Goal: Task Accomplishment & Management: Manage account settings

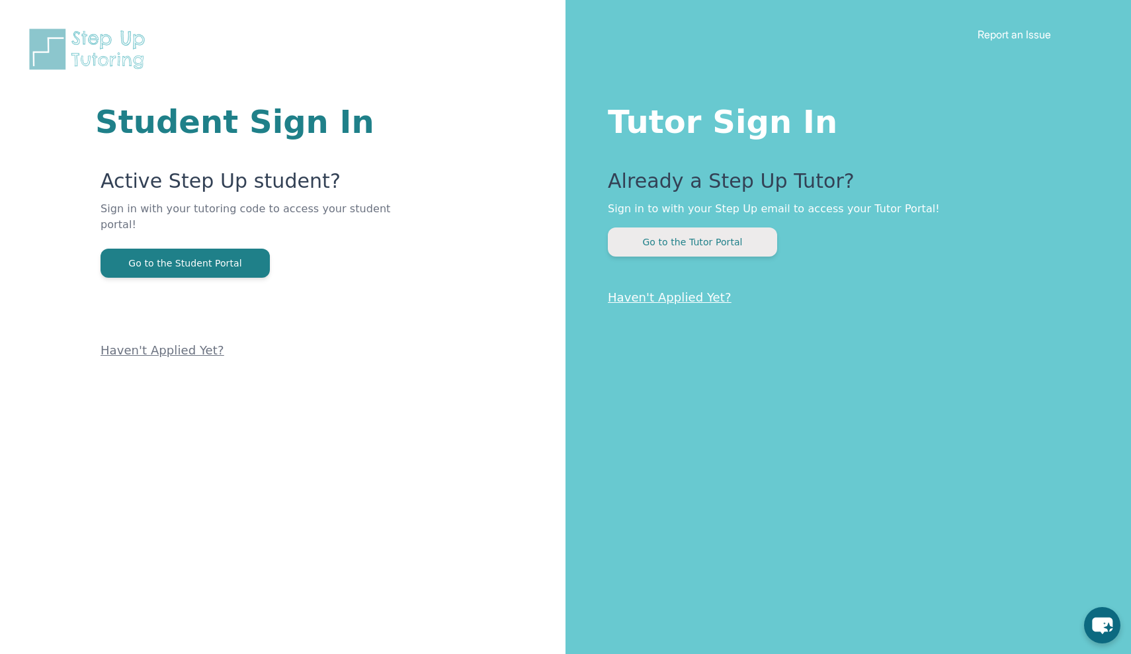
click at [723, 249] on button "Go to the Tutor Portal" at bounding box center [692, 241] width 169 height 29
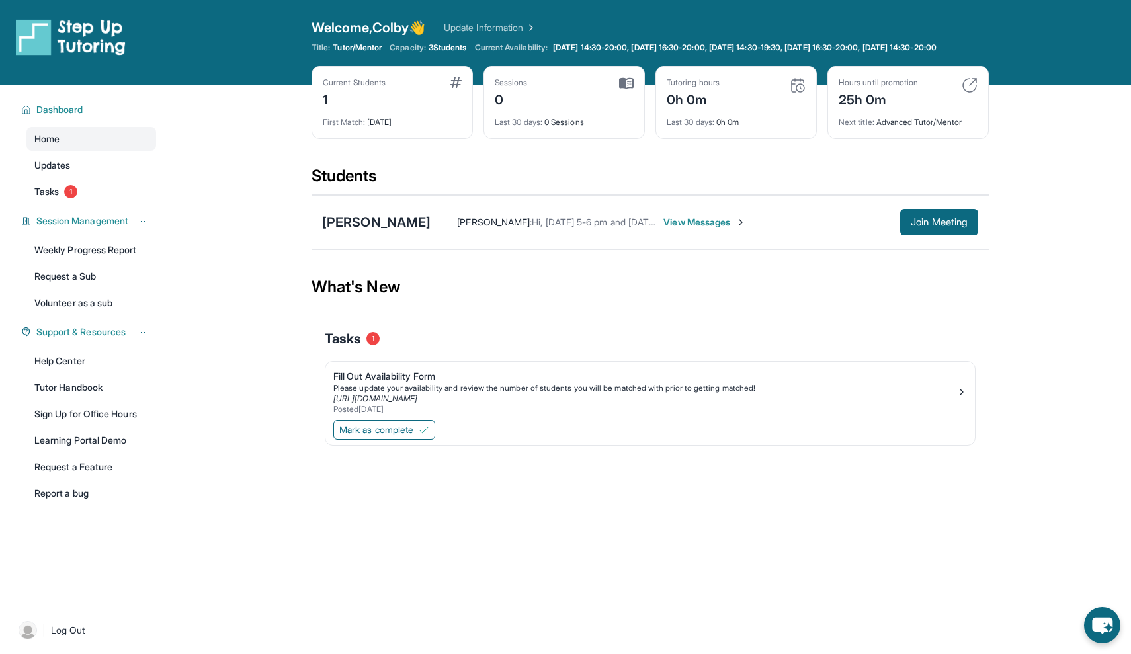
click at [679, 229] on span "View Messages" at bounding box center [704, 222] width 83 height 13
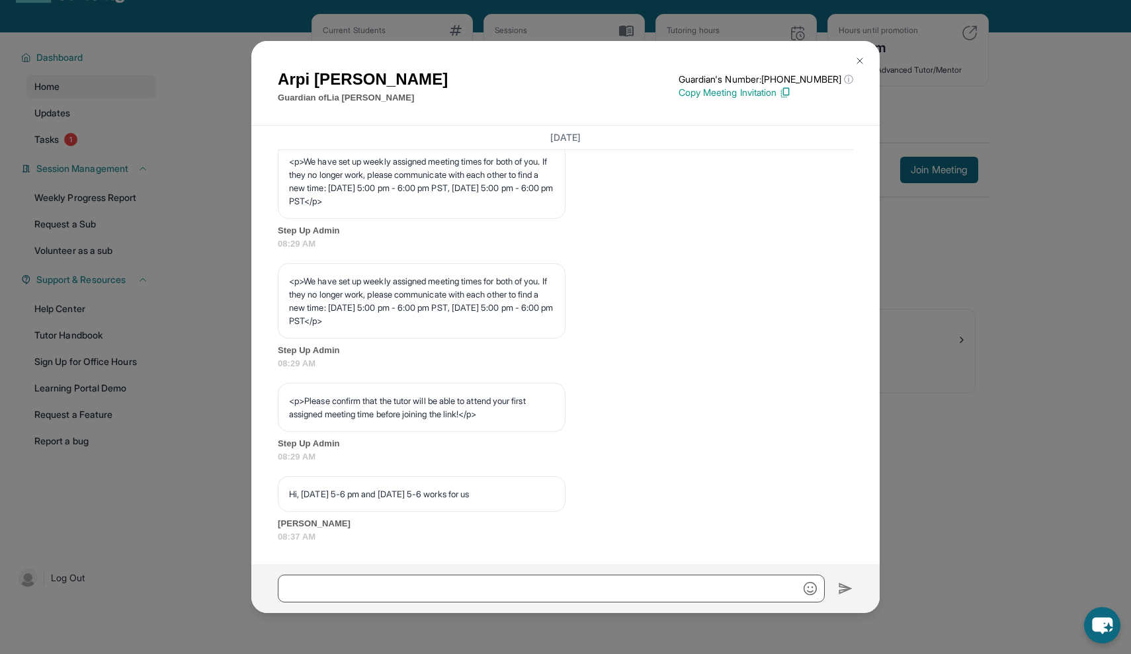
scroll to position [50, 0]
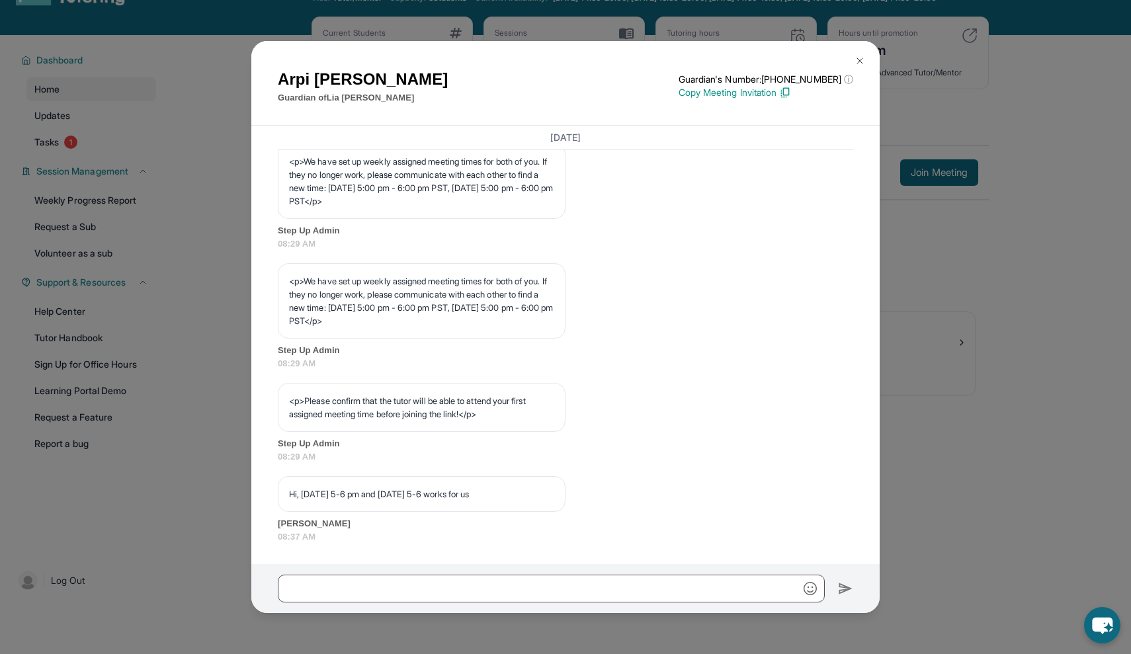
click at [860, 58] on img at bounding box center [859, 61] width 11 height 11
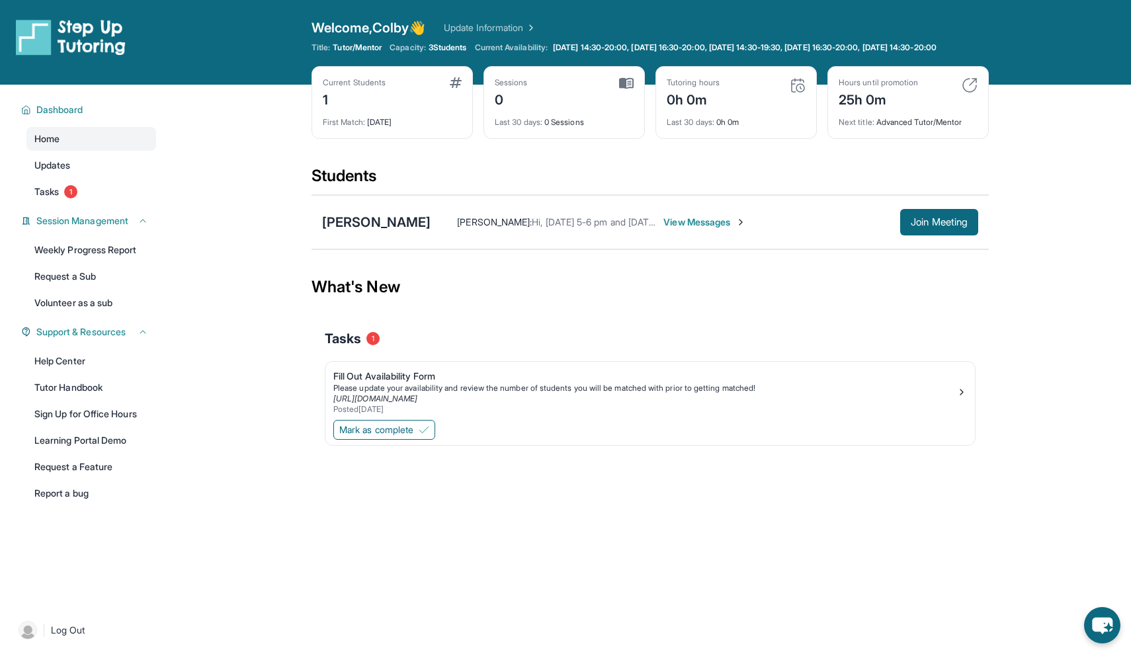
scroll to position [0, 0]
click at [125, 250] on link "Weekly Progress Report" at bounding box center [91, 250] width 130 height 24
click at [55, 304] on link "Volunteer as a sub" at bounding box center [91, 303] width 130 height 24
click at [712, 228] on span "View Messages" at bounding box center [704, 222] width 83 height 13
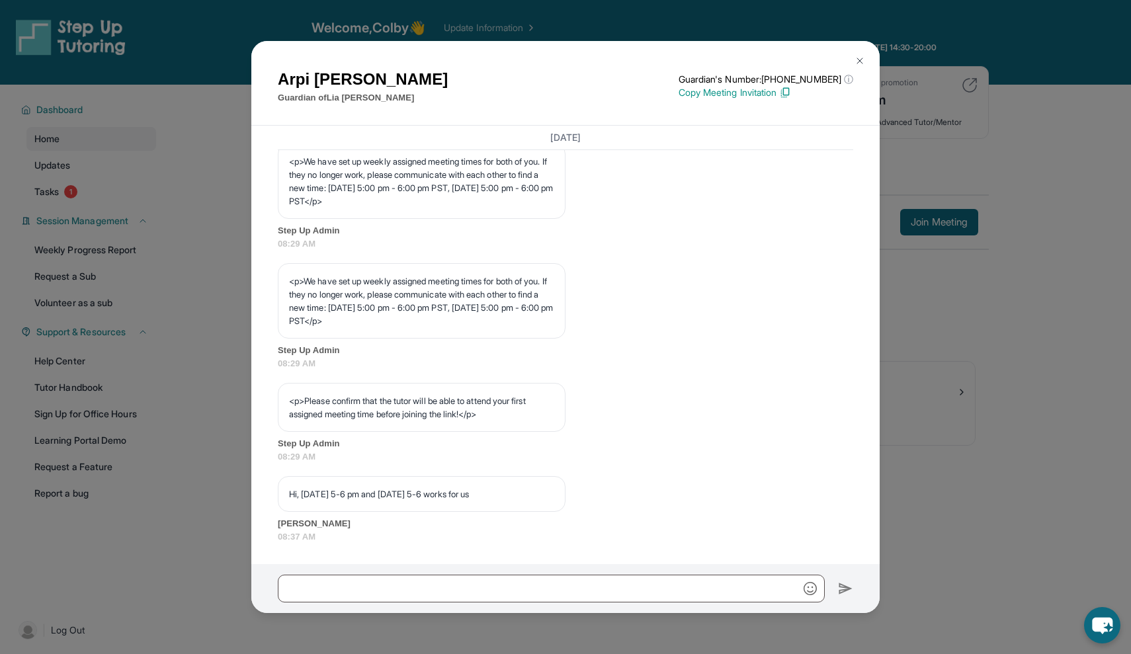
scroll to position [649, 0]
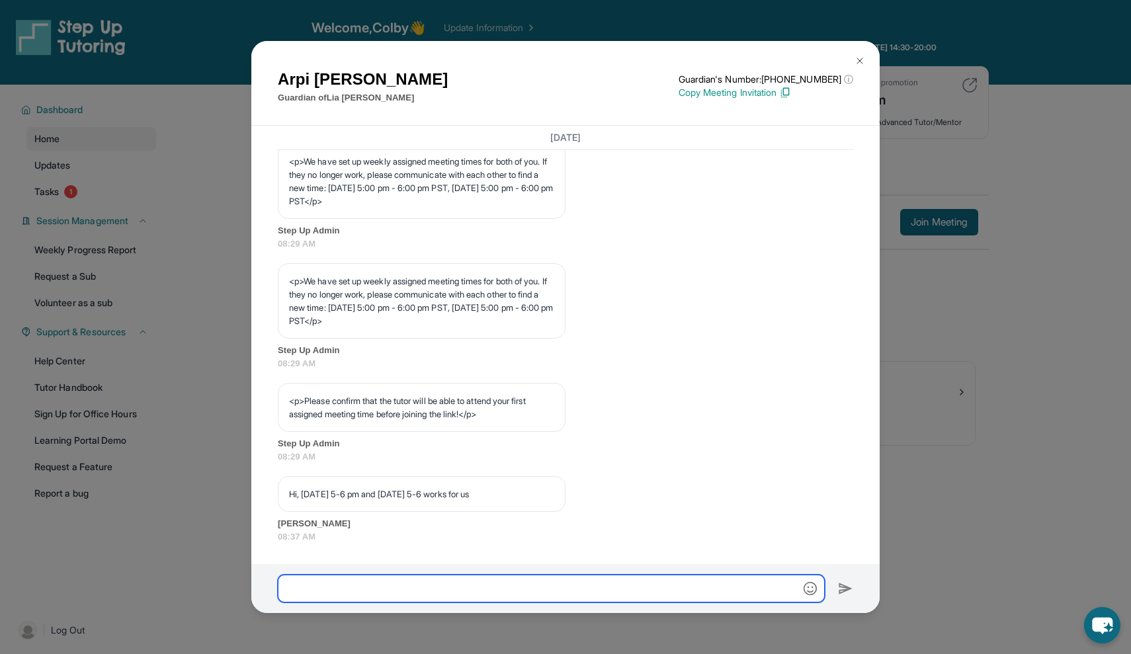
click at [537, 595] on input "text" at bounding box center [551, 589] width 547 height 28
type input "**********"
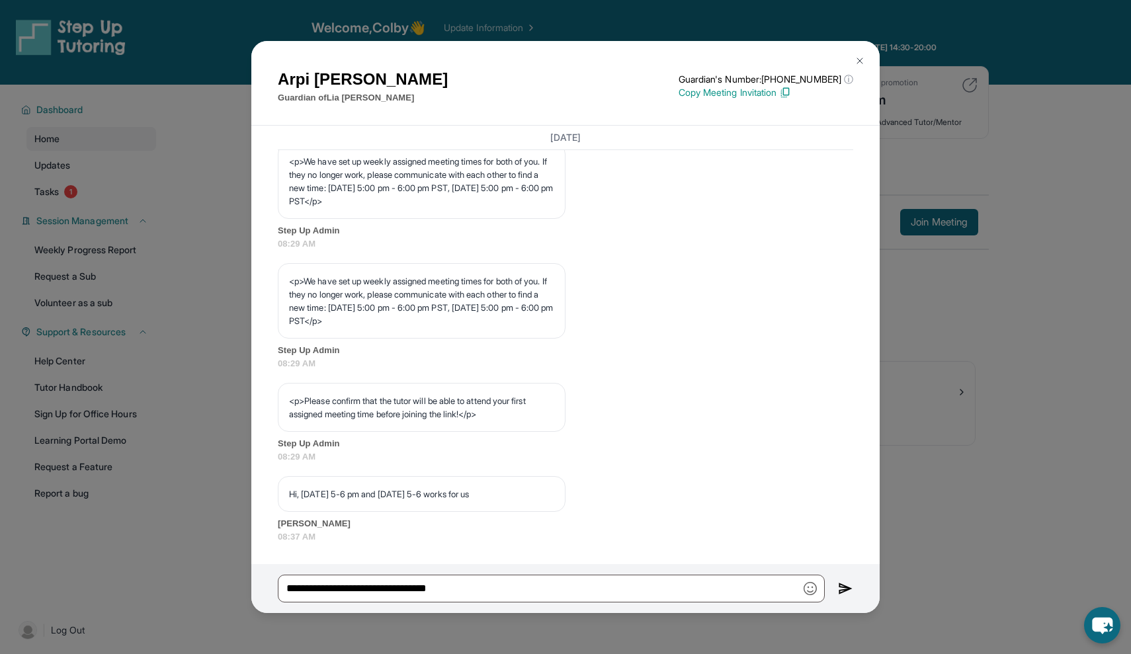
click at [839, 595] on img at bounding box center [845, 589] width 15 height 16
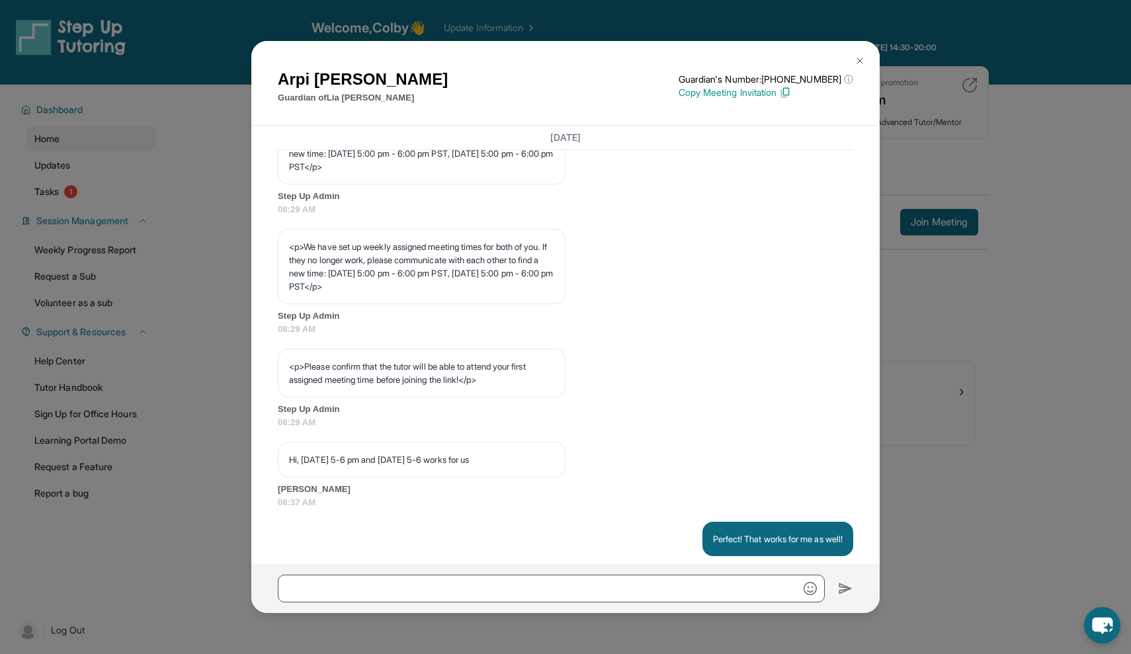
scroll to position [715, 0]
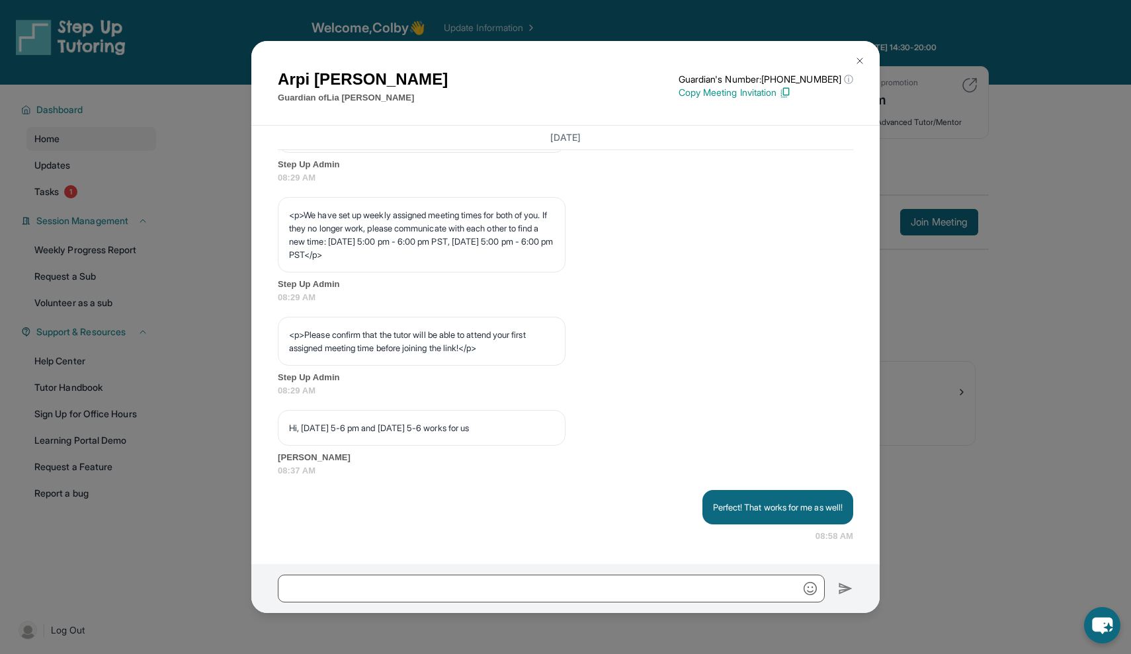
click at [855, 62] on img at bounding box center [859, 61] width 11 height 11
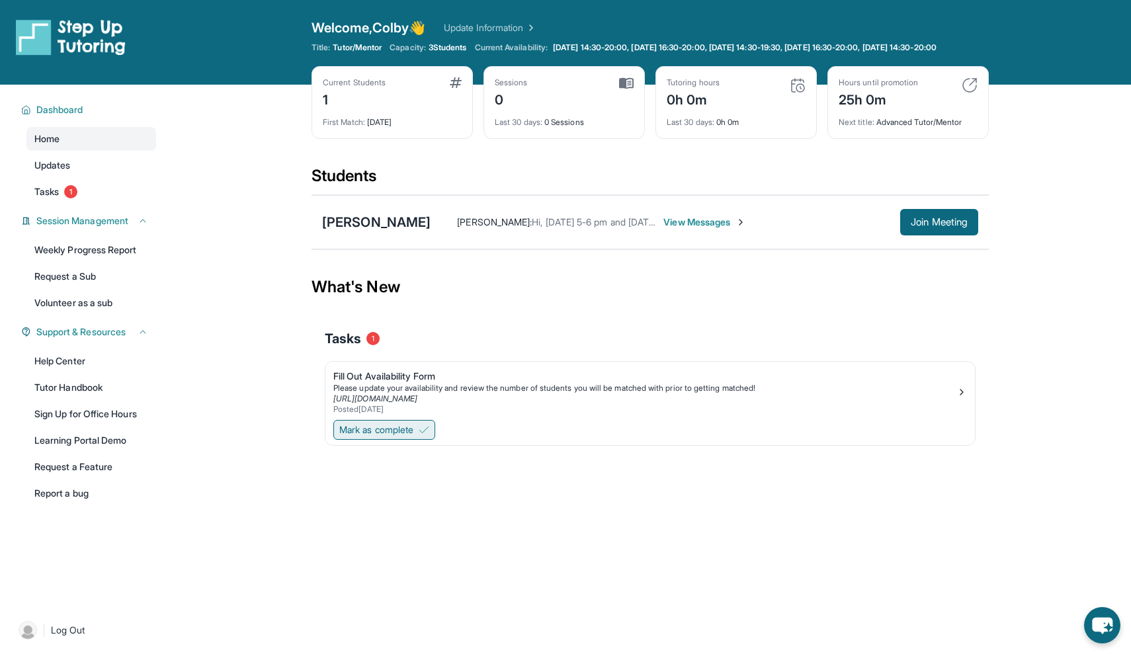
click at [413, 436] on span "Mark as complete" at bounding box center [376, 429] width 74 height 13
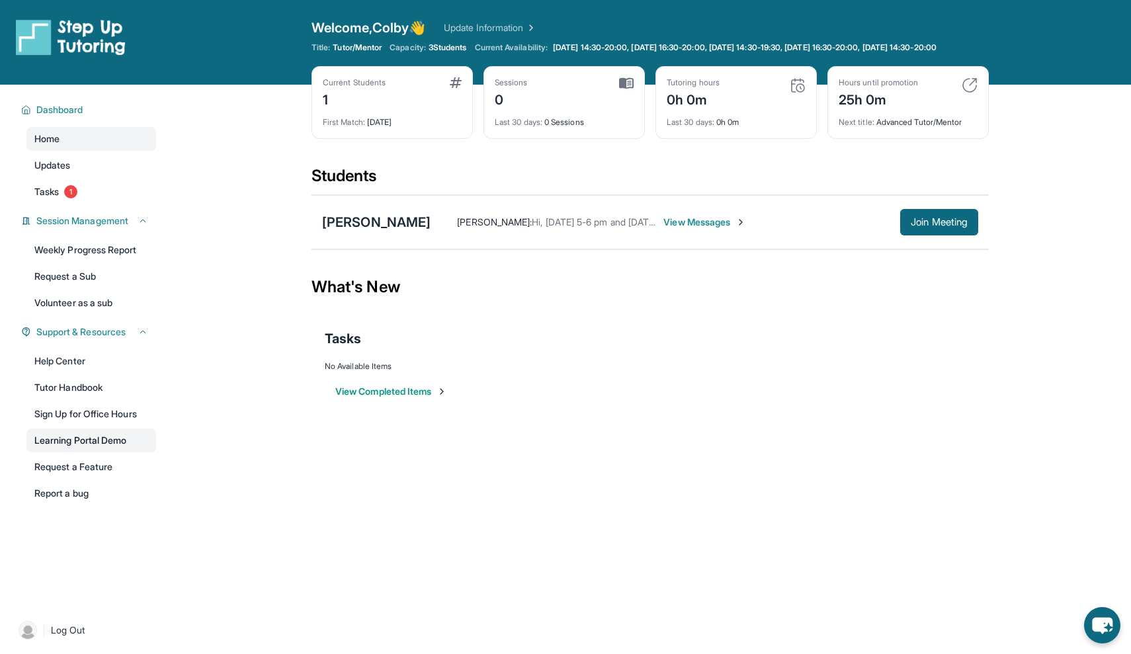
click at [88, 440] on link "Learning Portal Demo" at bounding box center [91, 441] width 130 height 24
click at [82, 391] on link "Tutor Handbook" at bounding box center [91, 388] width 130 height 24
click at [663, 229] on span "View Messages" at bounding box center [704, 222] width 83 height 13
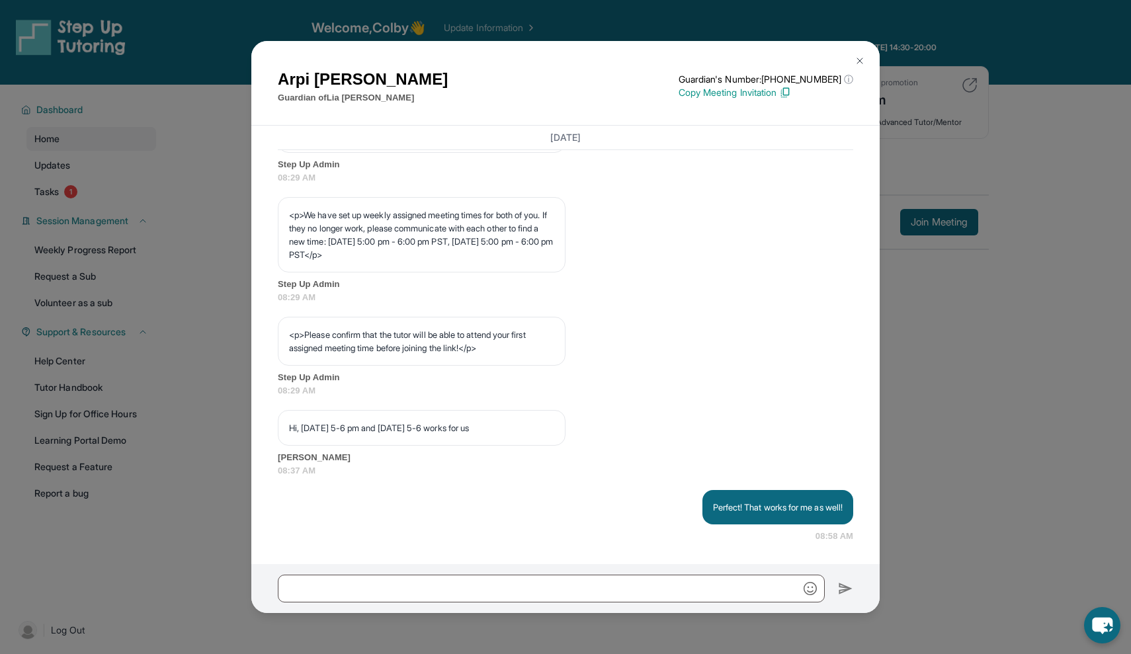
click at [854, 53] on button at bounding box center [859, 61] width 26 height 26
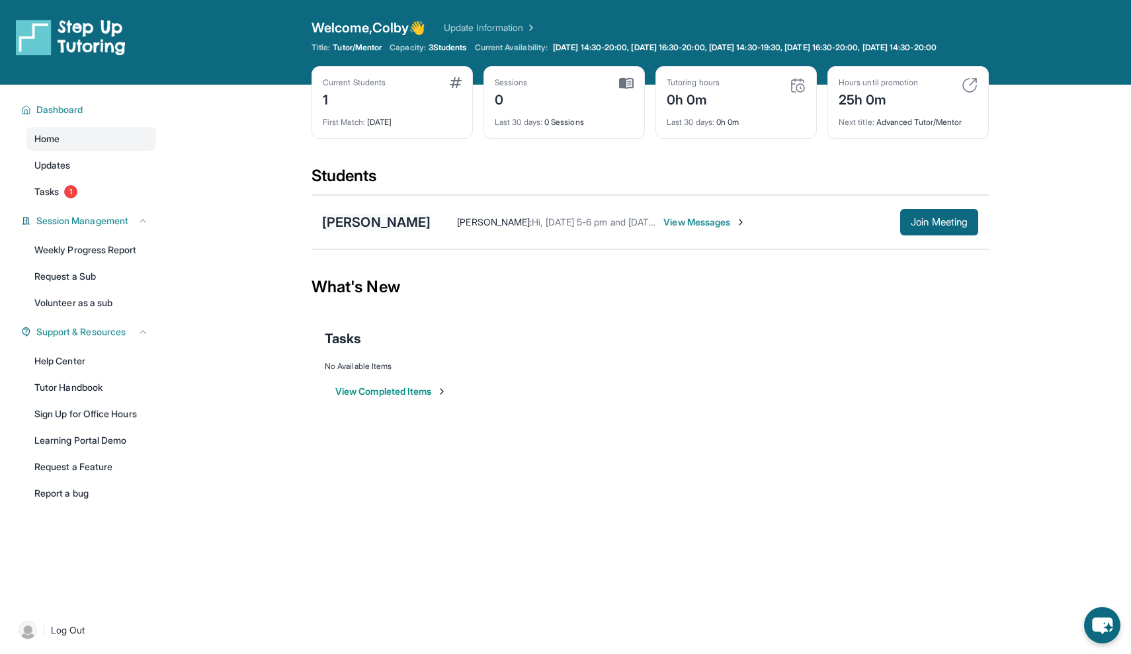
click at [363, 231] on div "[PERSON_NAME]" at bounding box center [376, 222] width 108 height 19
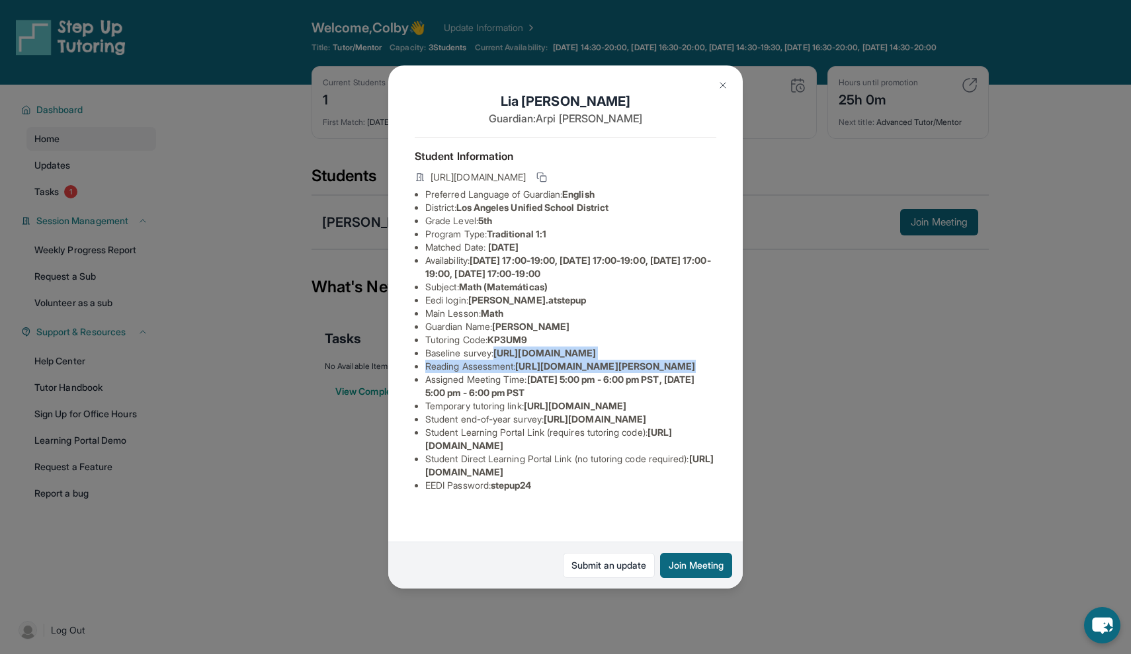
scroll to position [106, 474]
drag, startPoint x: 423, startPoint y: 261, endPoint x: 790, endPoint y: 296, distance: 368.0
click at [790, 296] on div "[PERSON_NAME] Guardian: [PERSON_NAME] Student Information [URL][DOMAIN_NAME] Pr…" at bounding box center [565, 327] width 1131 height 654
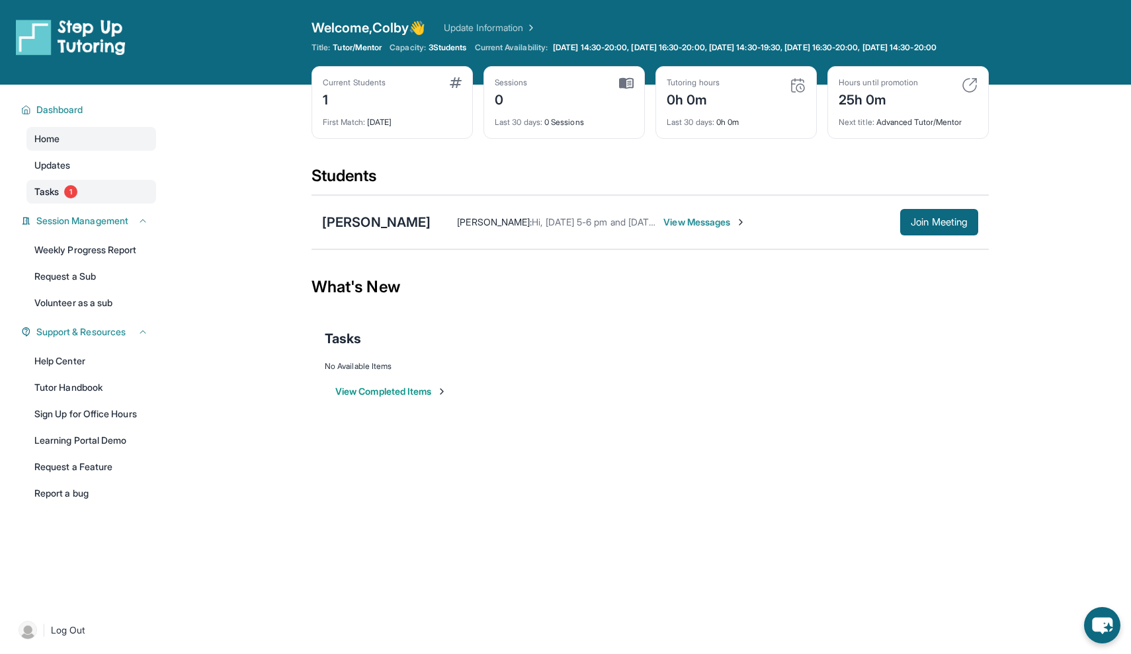
click at [82, 204] on link "Tasks 1" at bounding box center [91, 192] width 130 height 24
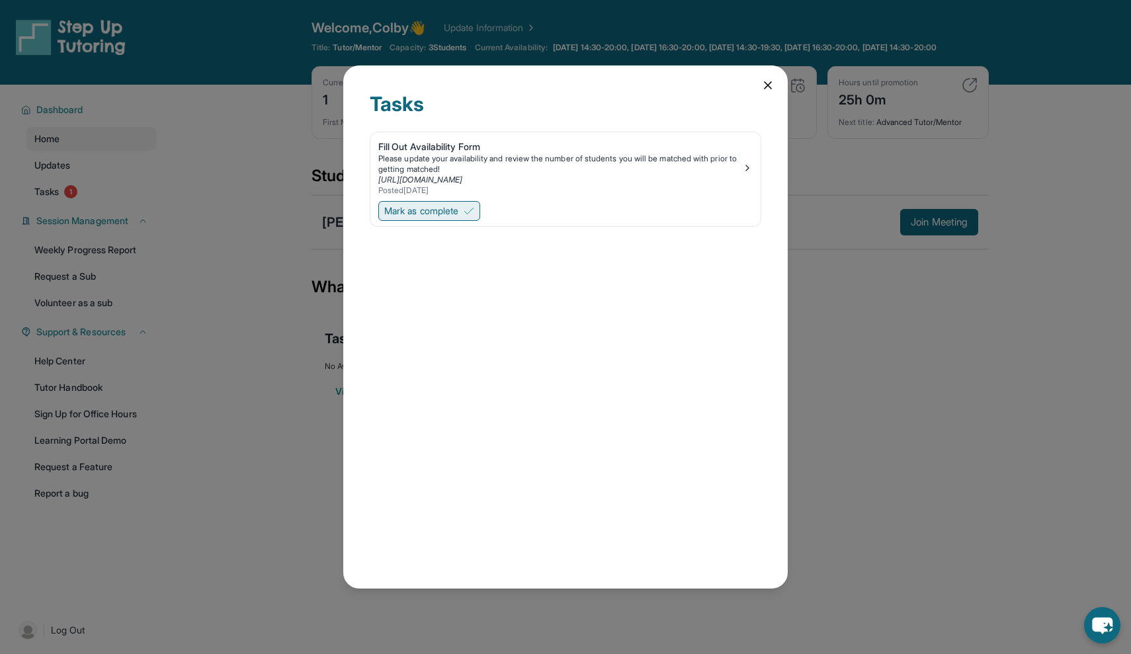
click at [405, 202] on button "Mark as complete" at bounding box center [429, 211] width 102 height 20
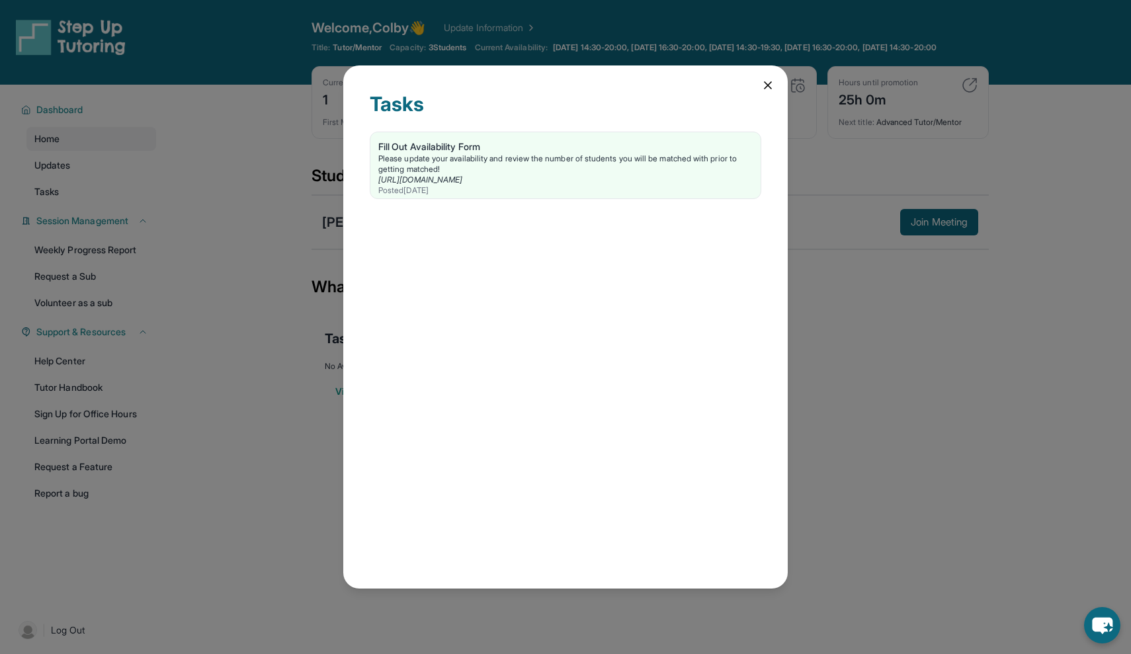
click at [764, 81] on icon at bounding box center [767, 85] width 13 height 13
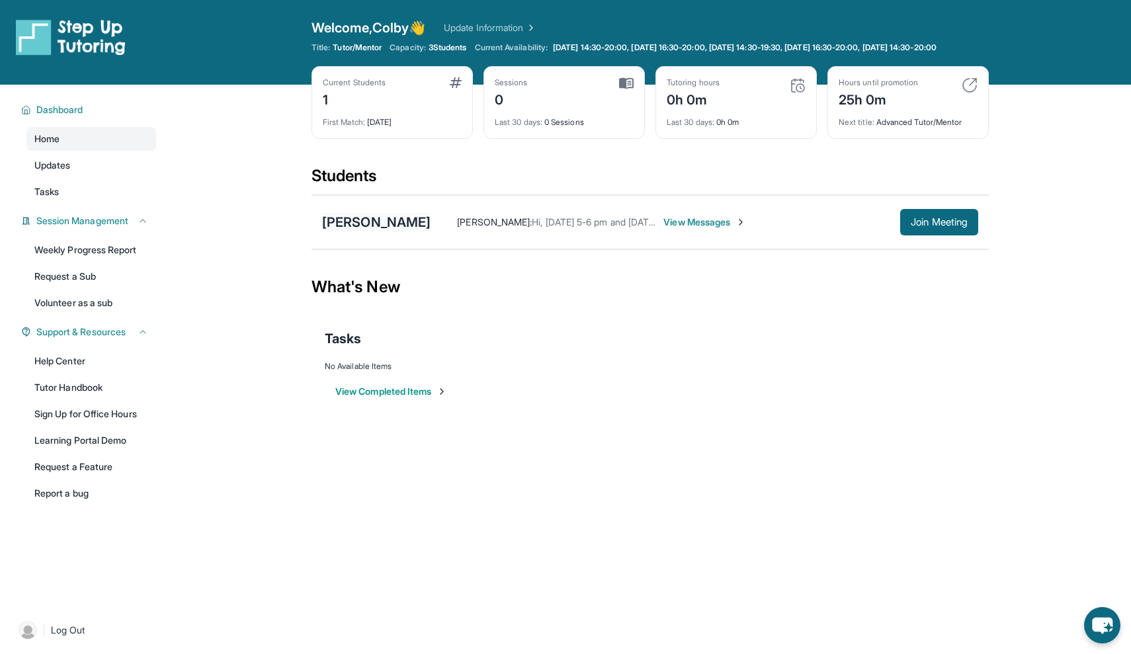
click at [391, 231] on div "[PERSON_NAME]" at bounding box center [376, 222] width 108 height 19
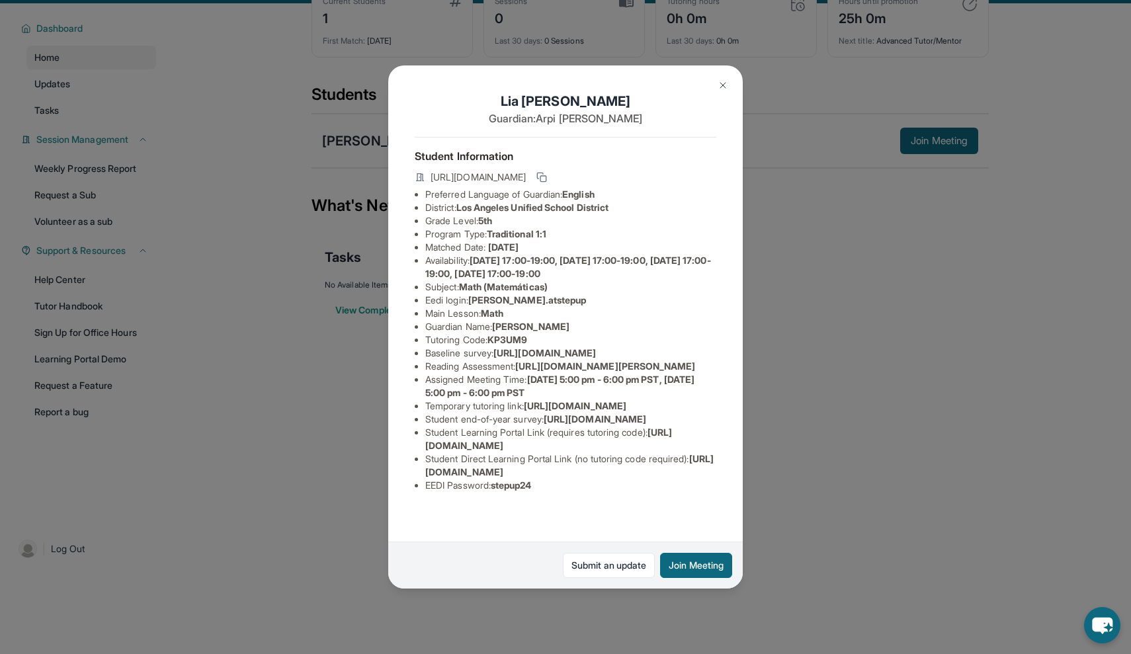
scroll to position [112, 409]
drag, startPoint x: 425, startPoint y: 252, endPoint x: 714, endPoint y: 282, distance: 289.9
click at [596, 347] on span "[URL][DOMAIN_NAME]" at bounding box center [544, 352] width 103 height 11
copy li "[URL][DOMAIN_NAME]"
click at [710, 87] on button at bounding box center [723, 85] width 26 height 26
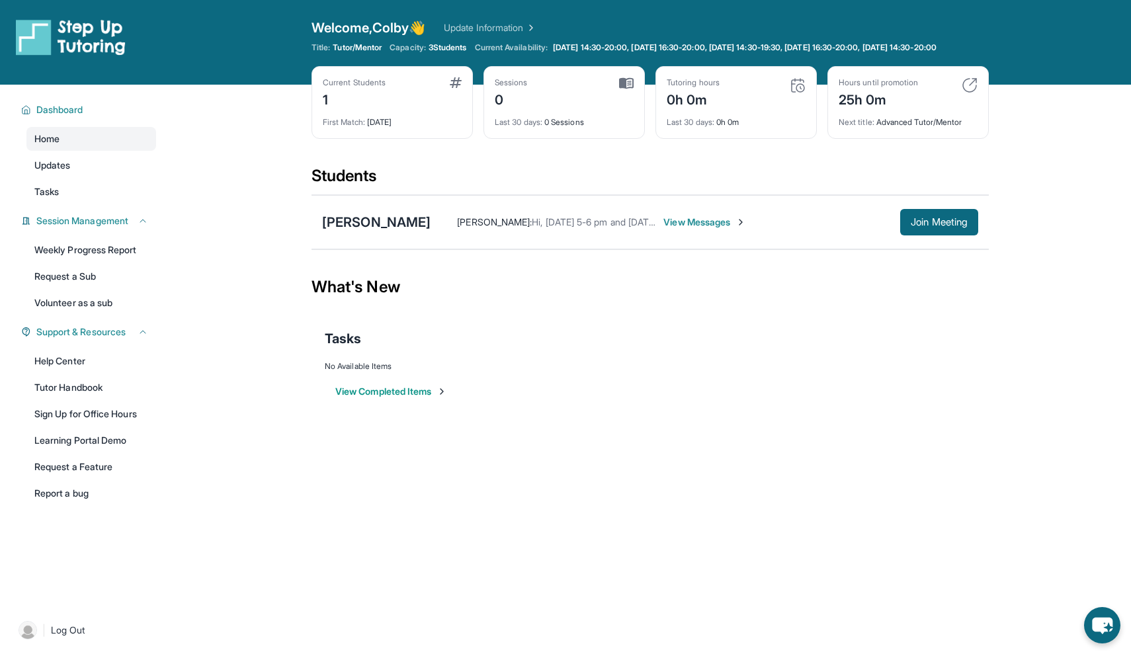
scroll to position [0, 0]
click at [452, 50] on span "3 Students" at bounding box center [448, 47] width 38 height 11
click at [369, 50] on span "Tutor/Mentor" at bounding box center [357, 47] width 49 height 11
